Goal: Browse casually: Explore the website without a specific task or goal

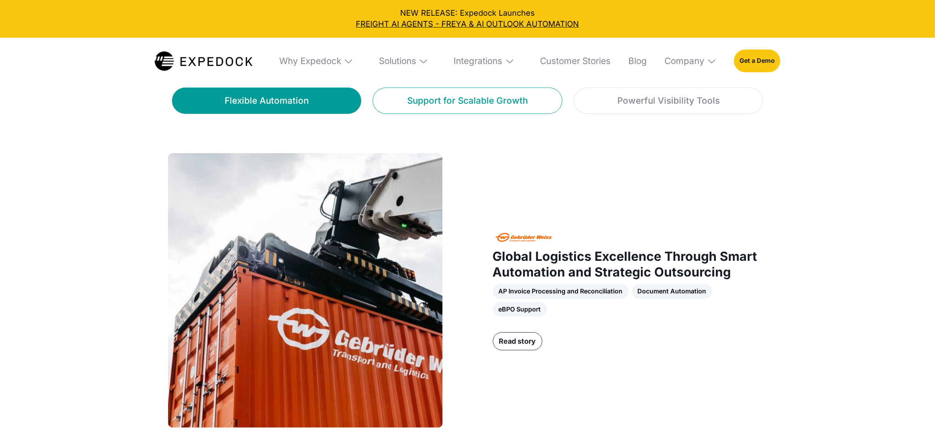
click at [463, 101] on div "Support for Scalable Growth" at bounding box center [467, 101] width 121 height 14
select select
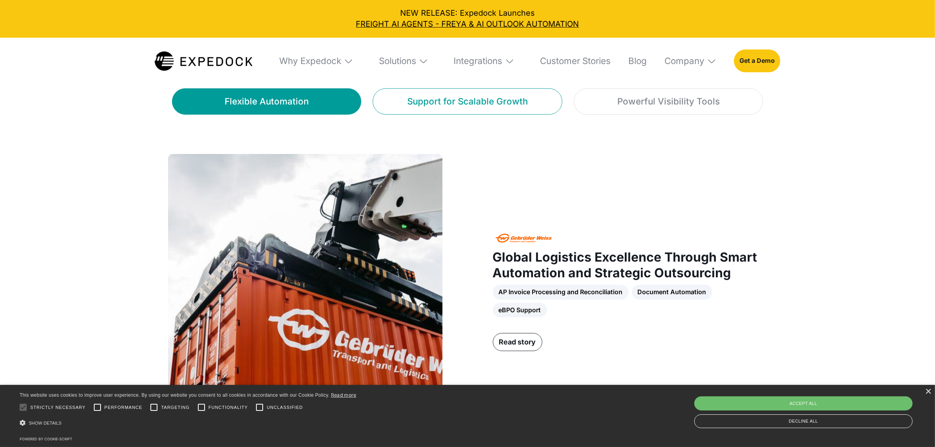
click at [386, 110] on link "Support for Scalable Growth" at bounding box center [467, 101] width 189 height 26
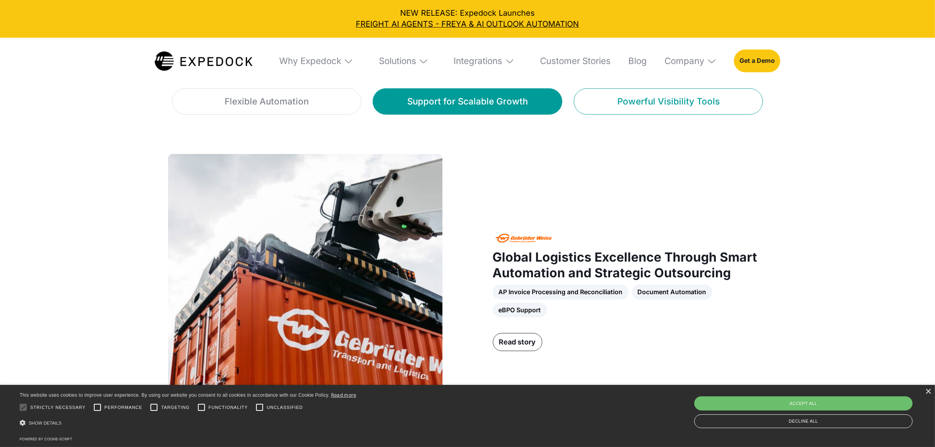
click at [607, 108] on link "Powerful Visibility Tools" at bounding box center [668, 101] width 189 height 26
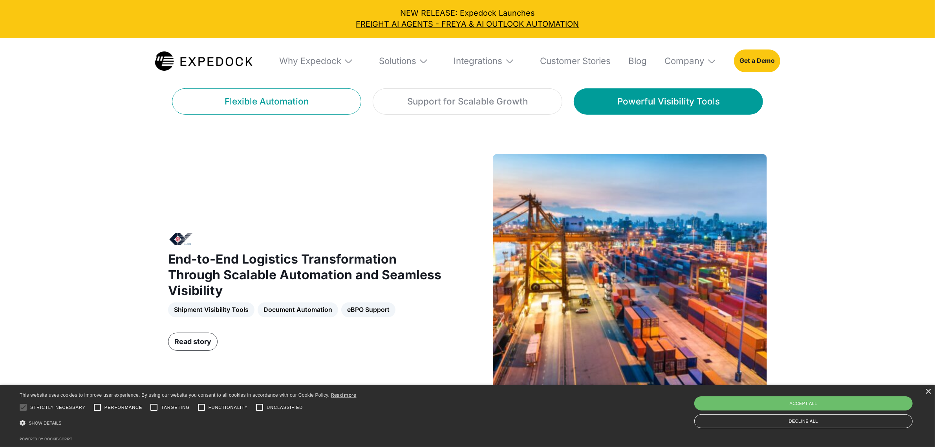
click at [313, 102] on link "Flexible Automation" at bounding box center [266, 101] width 189 height 26
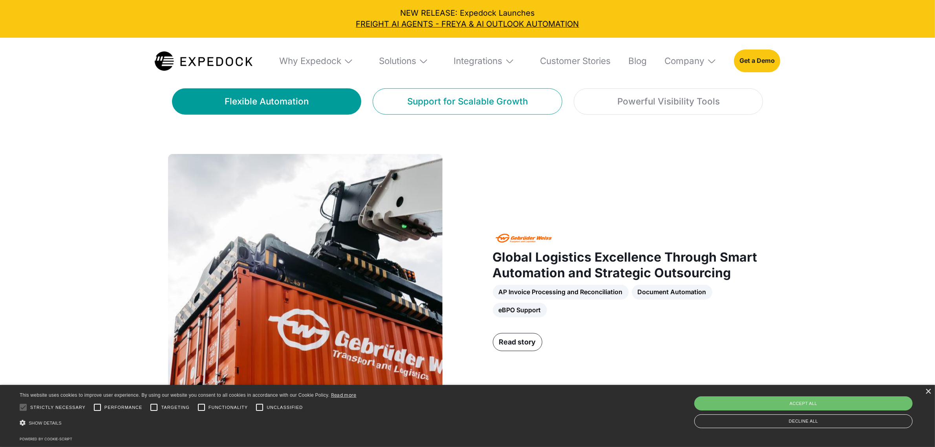
click at [412, 107] on div "Support for Scalable Growth" at bounding box center [467, 102] width 121 height 14
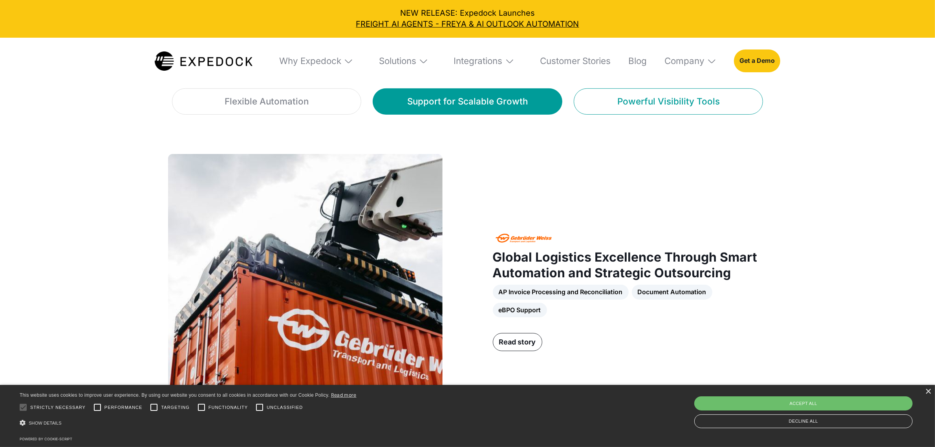
click at [666, 101] on div "Powerful Visibility Tools" at bounding box center [668, 102] width 103 height 14
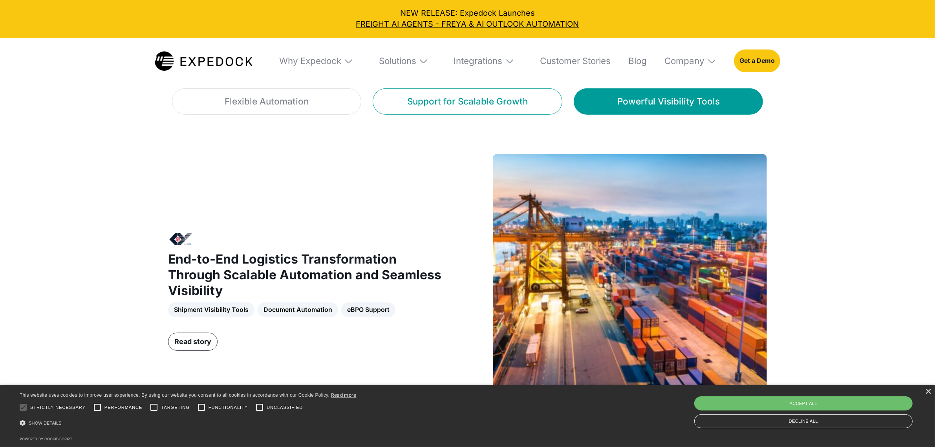
click at [511, 99] on div "Support for Scalable Growth" at bounding box center [467, 102] width 121 height 14
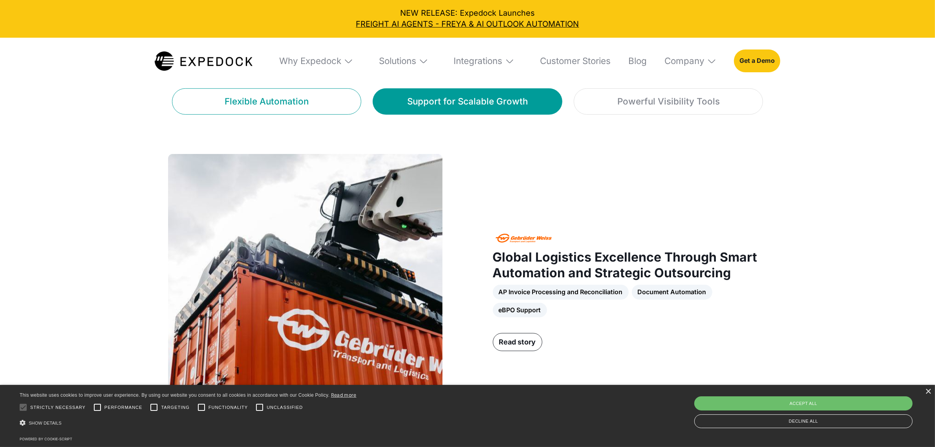
click at [255, 99] on div "Flexible Automation" at bounding box center [267, 102] width 84 height 14
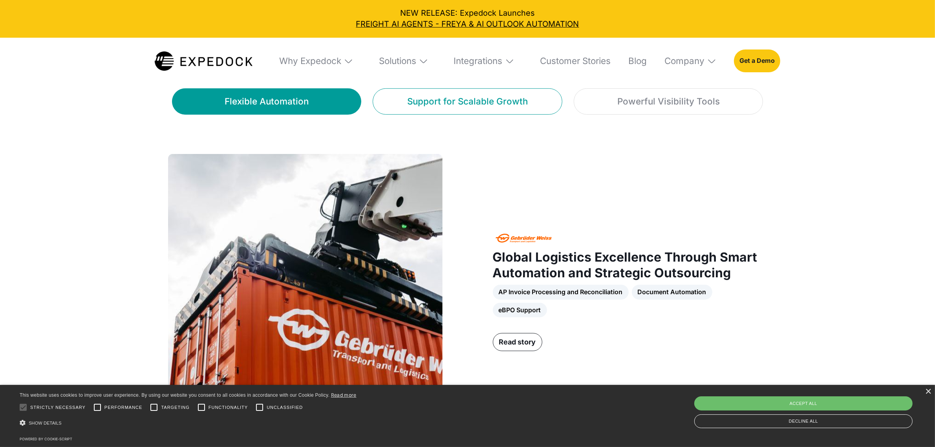
click at [405, 110] on link "Support for Scalable Growth" at bounding box center [467, 101] width 189 height 26
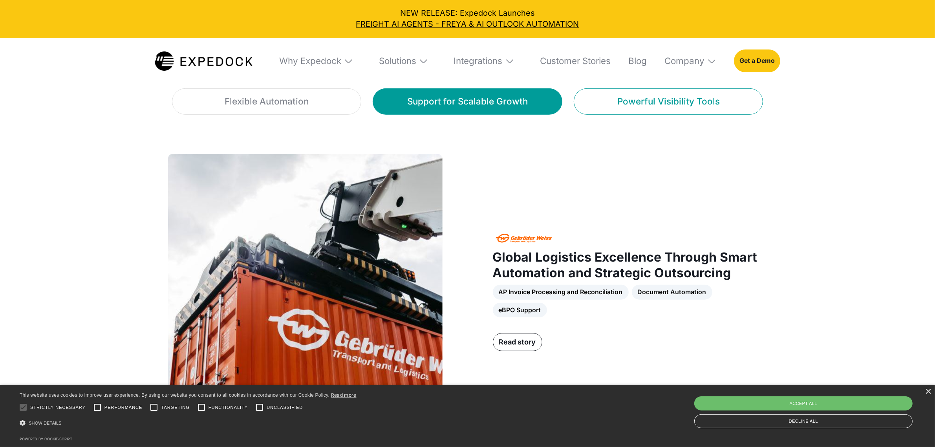
click at [663, 102] on div "Powerful Visibility Tools" at bounding box center [668, 102] width 103 height 14
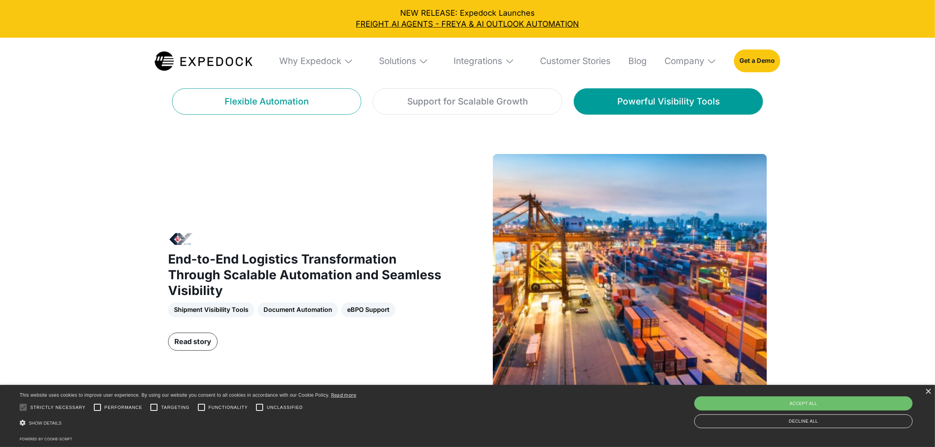
click at [280, 107] on div "Flexible Automation" at bounding box center [267, 102] width 84 height 14
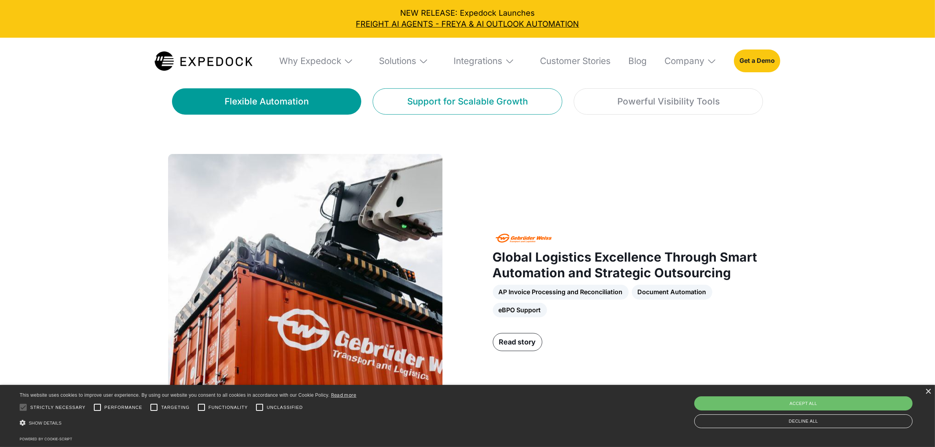
click at [414, 103] on div "Support for Scalable Growth" at bounding box center [467, 102] width 121 height 14
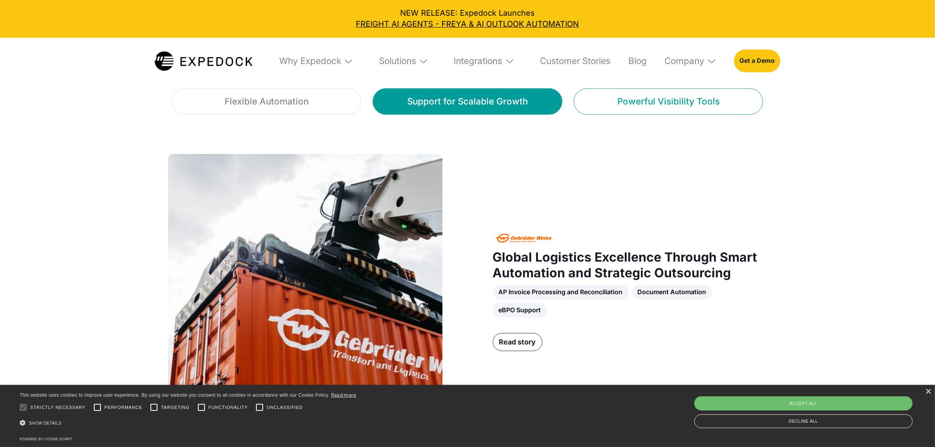
click at [638, 103] on div "Powerful Visibility Tools" at bounding box center [668, 102] width 103 height 14
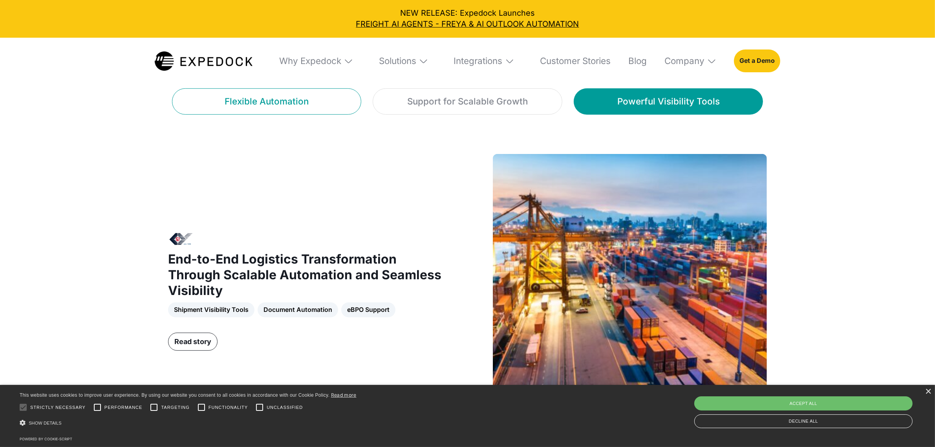
click at [284, 106] on div "Flexible Automation" at bounding box center [267, 102] width 84 height 14
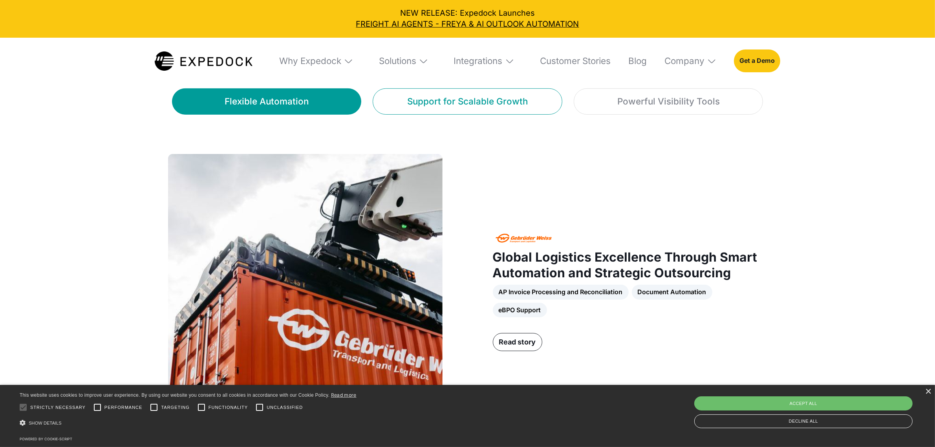
click at [427, 103] on div "Support for Scalable Growth" at bounding box center [467, 102] width 121 height 14
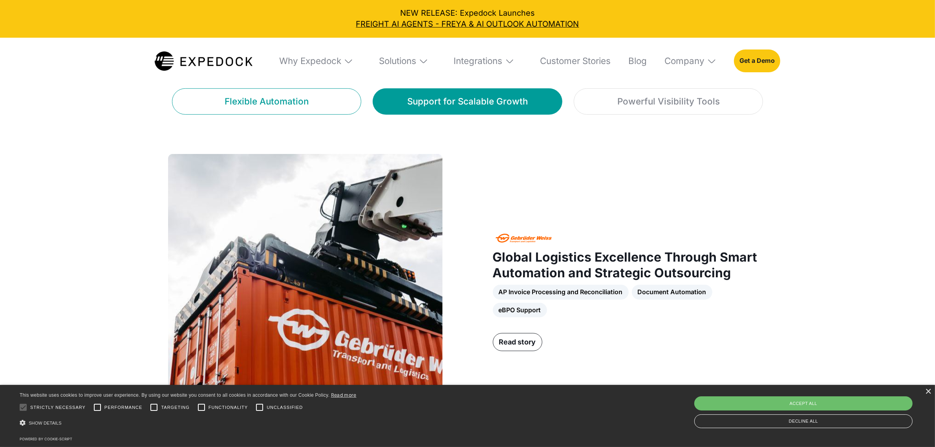
click at [290, 92] on link "Flexible Automation" at bounding box center [266, 101] width 189 height 26
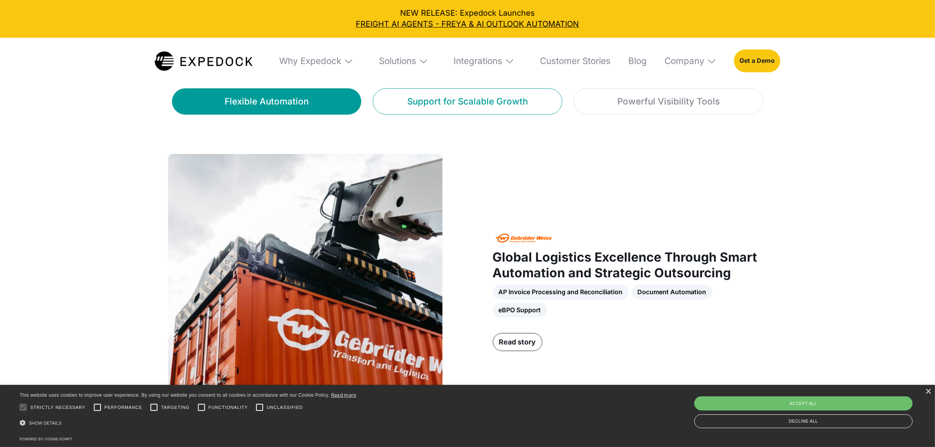
click at [403, 93] on link "Support for Scalable Growth" at bounding box center [467, 101] width 189 height 26
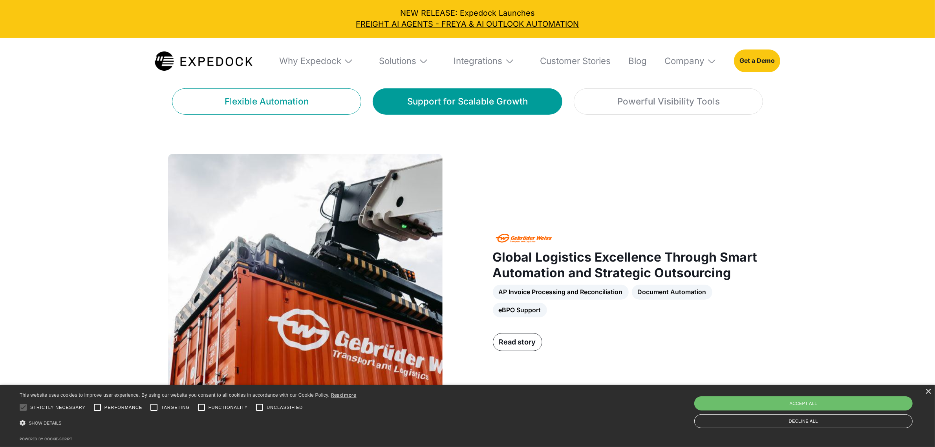
click at [281, 94] on link "Flexible Automation" at bounding box center [266, 101] width 189 height 26
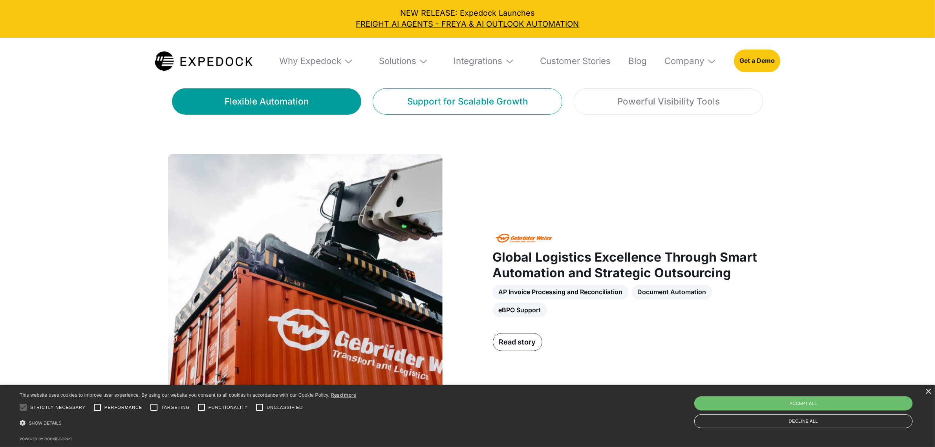
click at [407, 97] on link "Support for Scalable Growth" at bounding box center [467, 101] width 189 height 26
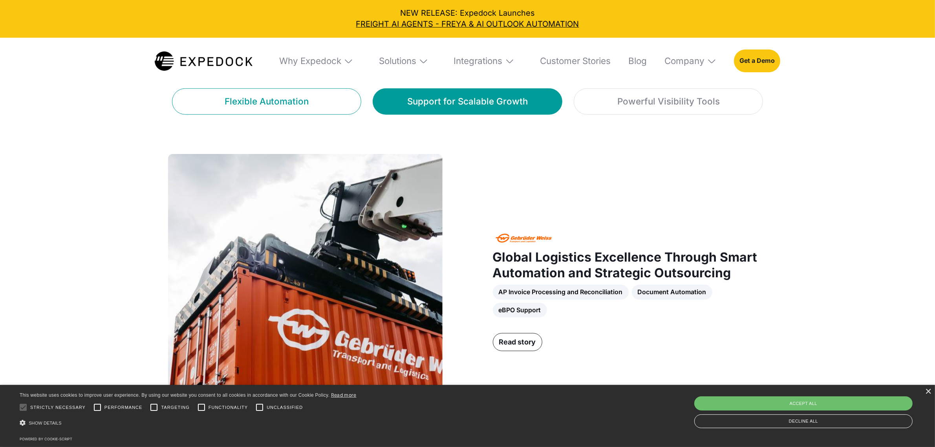
click at [275, 97] on div "Flexible Automation" at bounding box center [267, 102] width 84 height 14
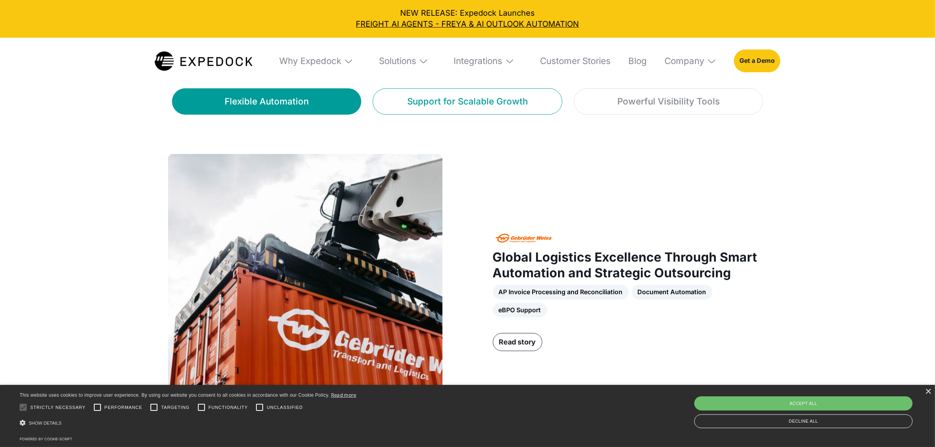
click at [412, 99] on div "Support for Scalable Growth" at bounding box center [467, 102] width 121 height 14
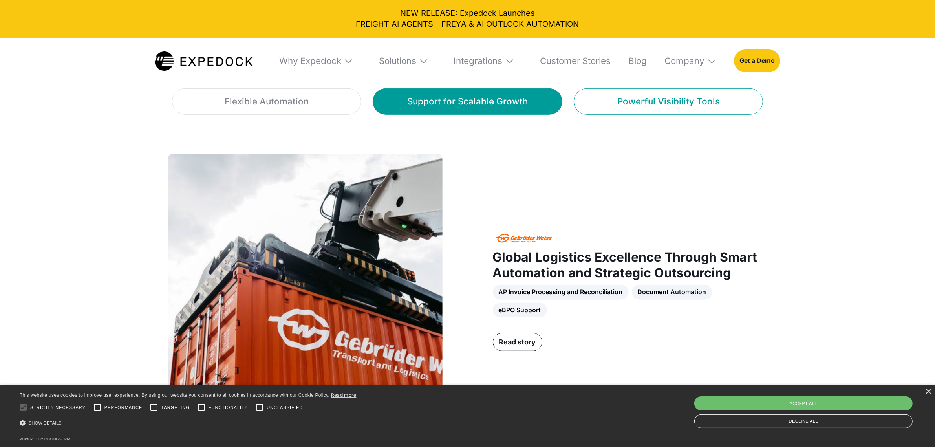
click at [621, 113] on link "Powerful Visibility Tools" at bounding box center [668, 101] width 189 height 26
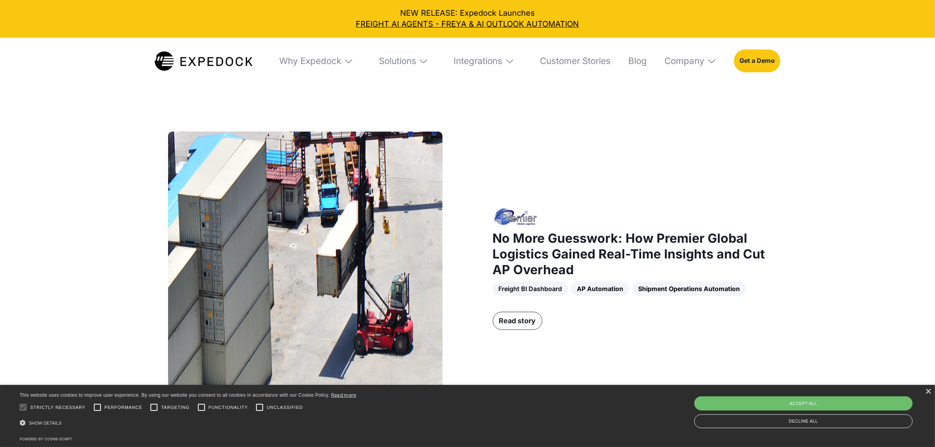
scroll to position [915, 0]
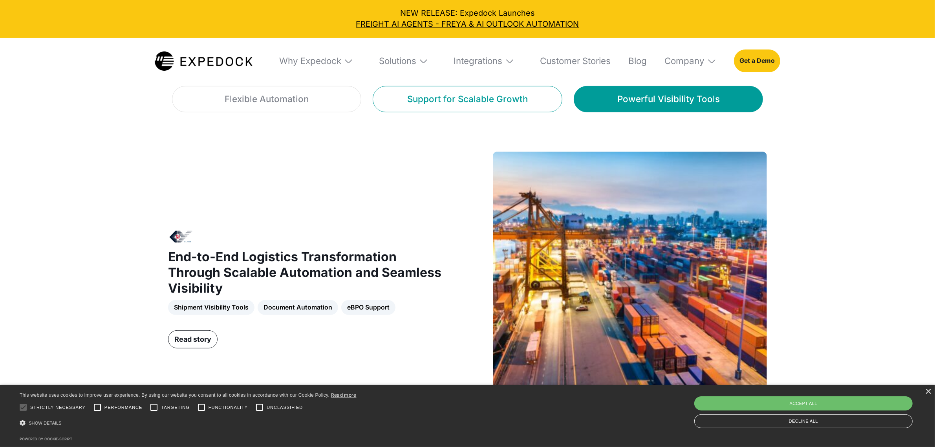
click at [452, 109] on link "Support for Scalable Growth" at bounding box center [467, 99] width 189 height 26
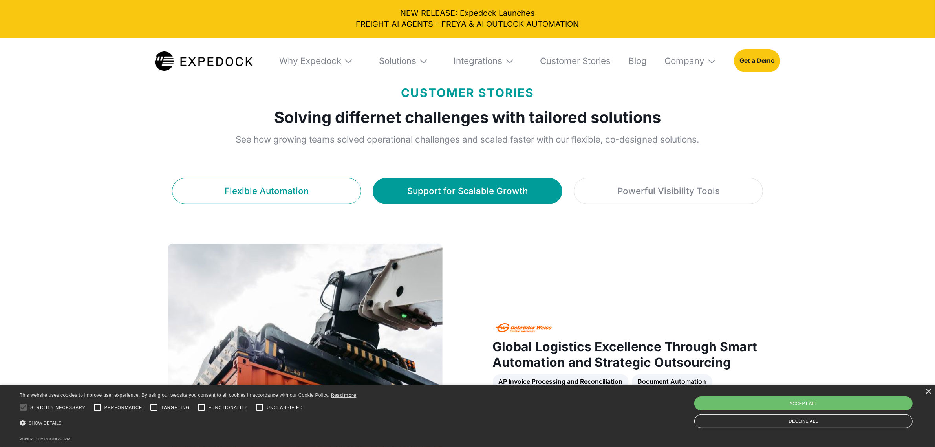
click at [312, 181] on link "Flexible Automation" at bounding box center [266, 191] width 189 height 26
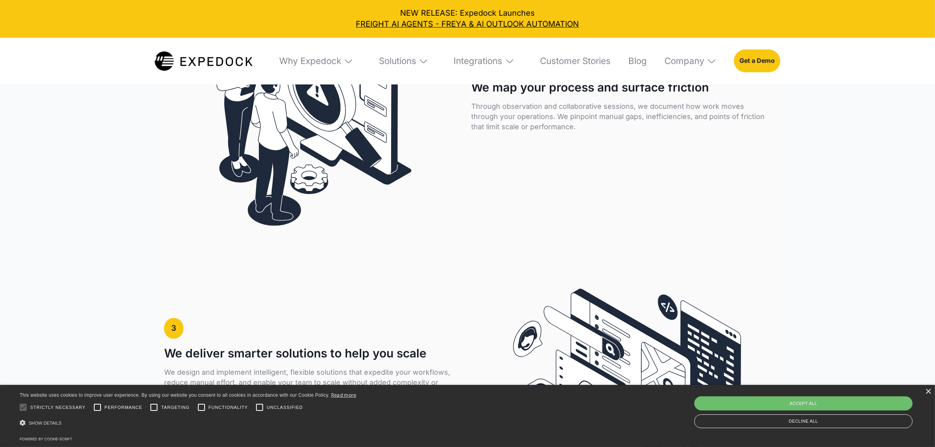
scroll to position [2143, 0]
click at [928, 391] on div "×" at bounding box center [928, 392] width 6 height 6
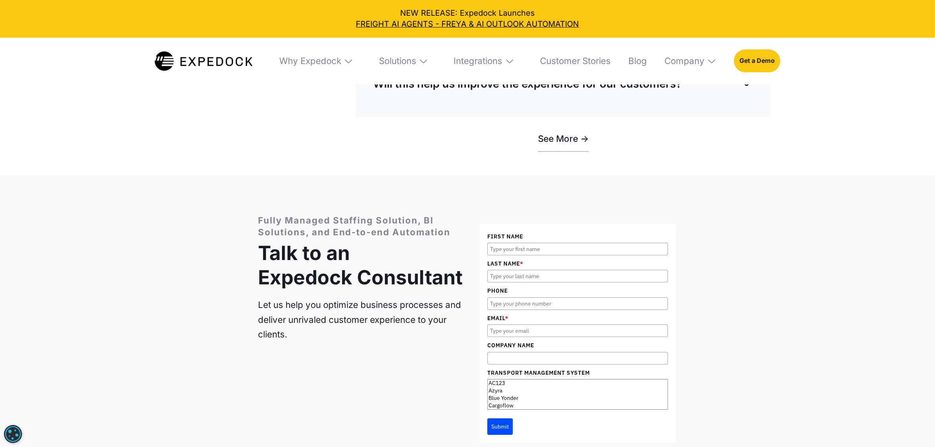
scroll to position [3455, 0]
click at [712, 295] on div "Fully Managed Staffing Solution, BI Solutions, and End-to-end Automation Talk t…" at bounding box center [467, 328] width 935 height 307
click at [513, 255] on input "First Name" at bounding box center [577, 248] width 181 height 13
click at [511, 282] on input "Last Name *" at bounding box center [577, 275] width 181 height 13
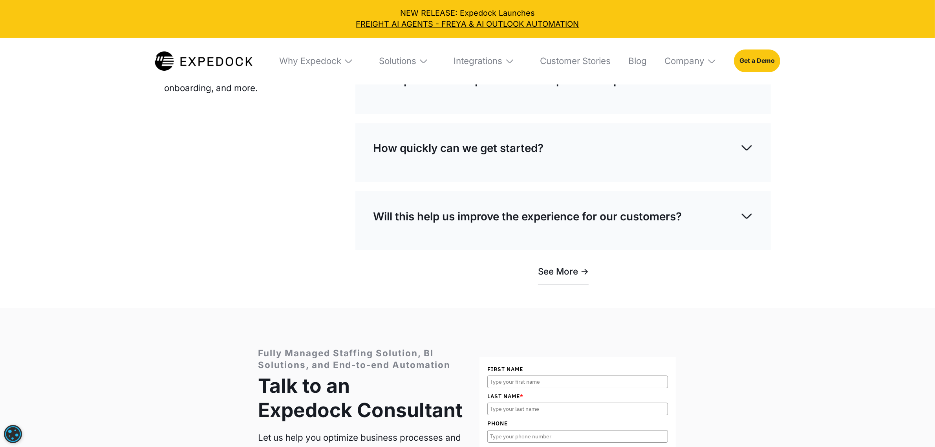
scroll to position [3163, 0]
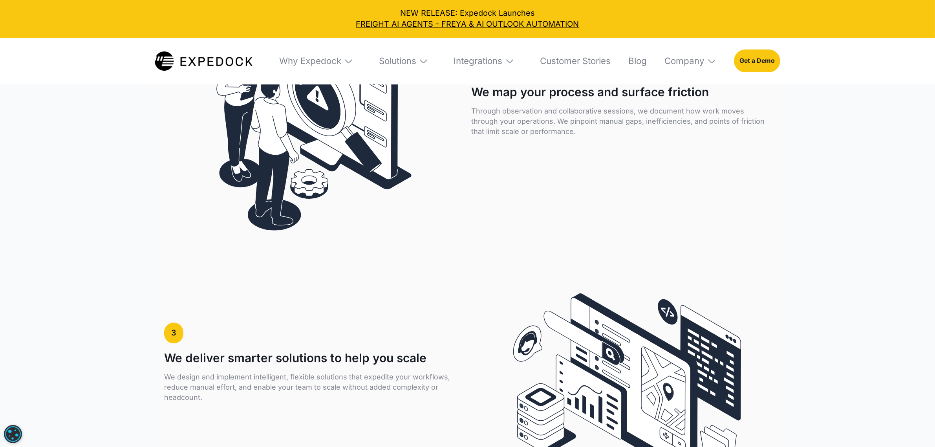
click at [198, 57] on img at bounding box center [204, 61] width 98 height 20
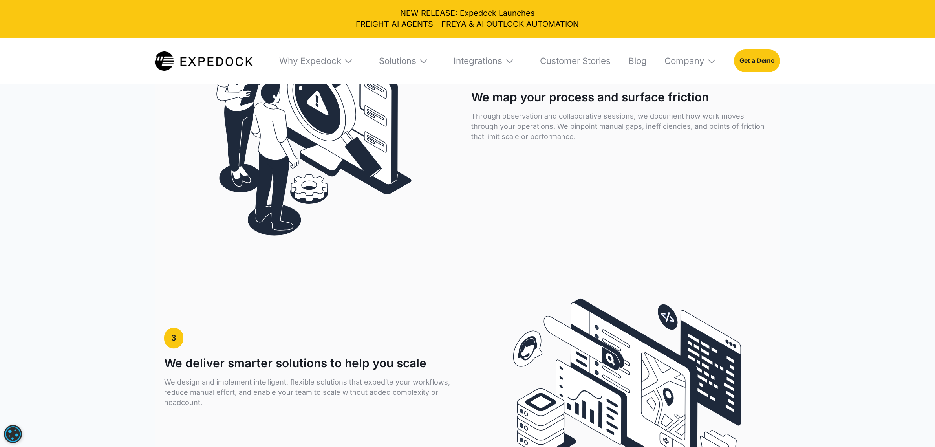
scroll to position [2132, 0]
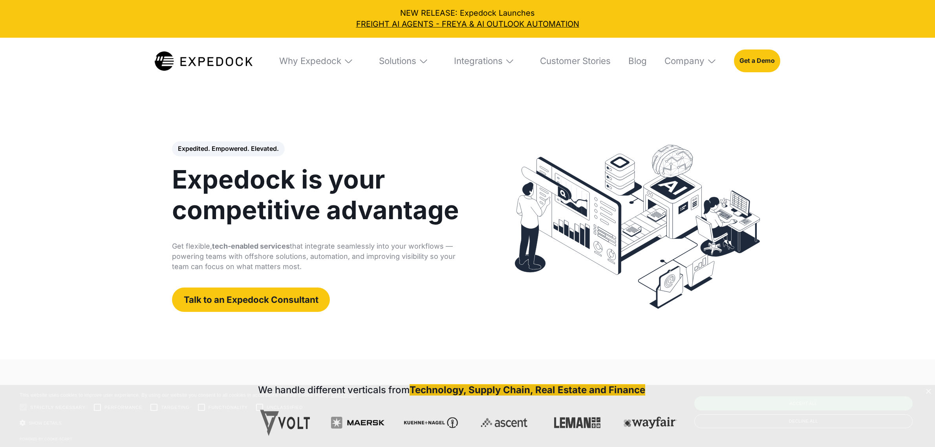
select select
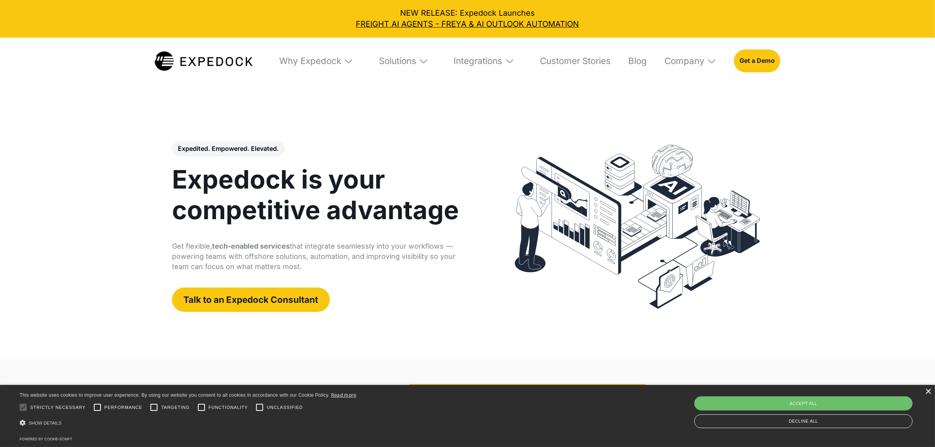
click at [931, 391] on div "×" at bounding box center [928, 392] width 6 height 6
